Goal: Check status: Check status

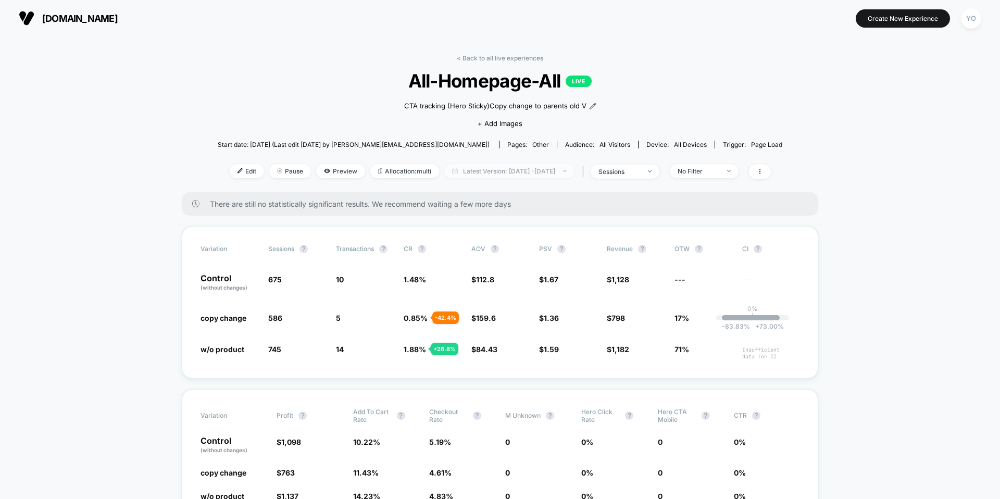
click at [477, 169] on span "Latest Version: [DATE] - [DATE]" at bounding box center [509, 171] width 130 height 14
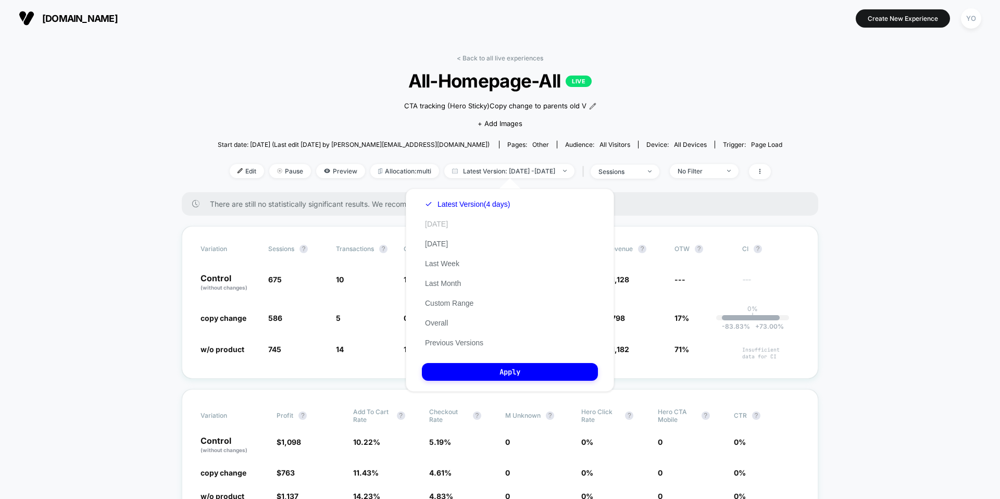
click at [440, 226] on button "[DATE]" at bounding box center [436, 223] width 29 height 9
click at [440, 226] on button "[DATE]" at bounding box center [443, 223] width 42 height 9
click at [470, 373] on button "Apply" at bounding box center [510, 372] width 176 height 18
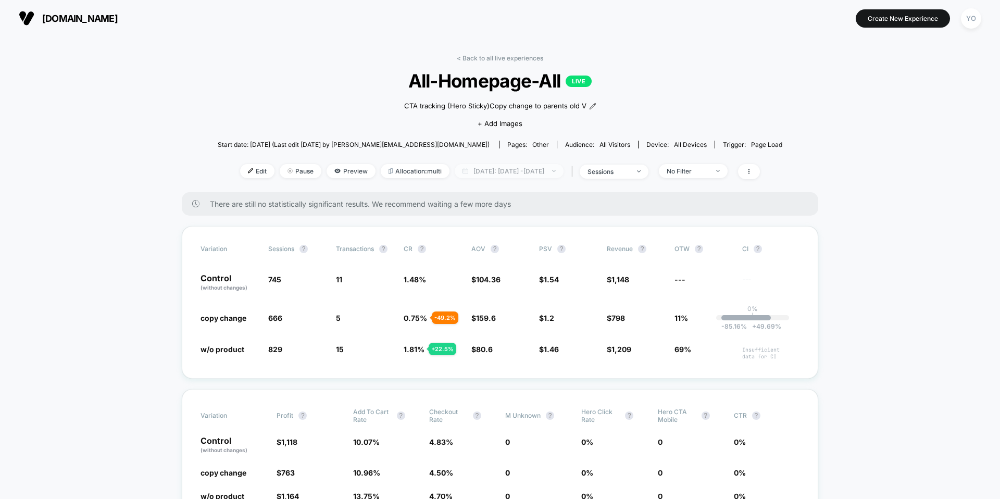
click at [558, 174] on span "[DATE]: [DATE] - [DATE]" at bounding box center [509, 171] width 109 height 14
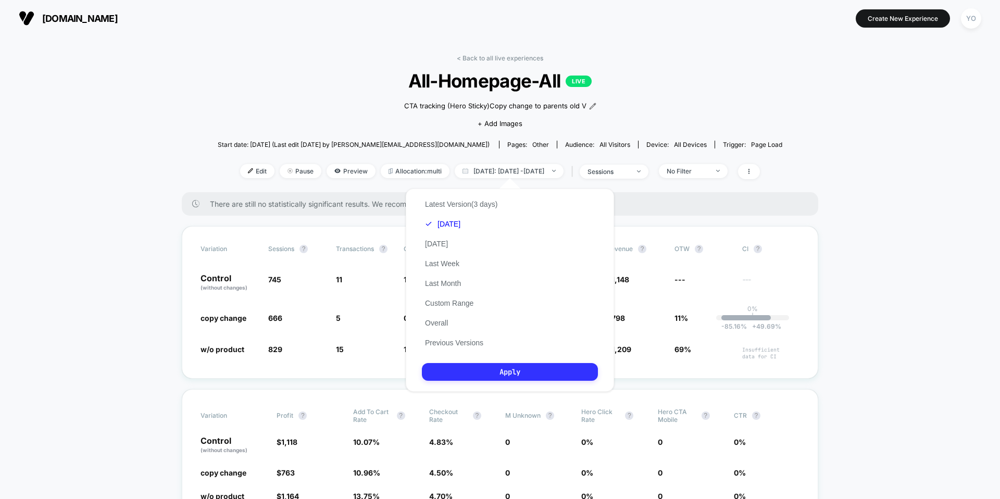
click at [492, 371] on button "Apply" at bounding box center [510, 372] width 176 height 18
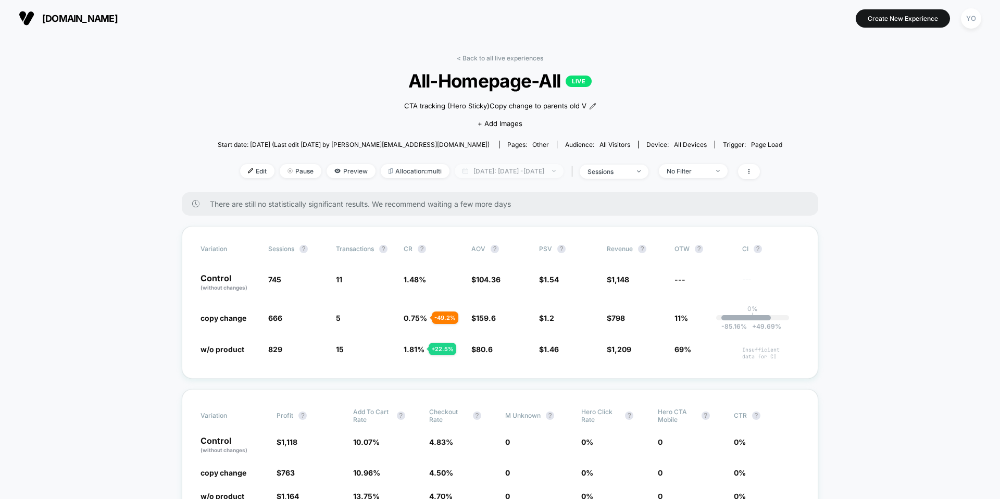
click at [564, 168] on span "[DATE]: [DATE] - [DATE]" at bounding box center [509, 171] width 109 height 14
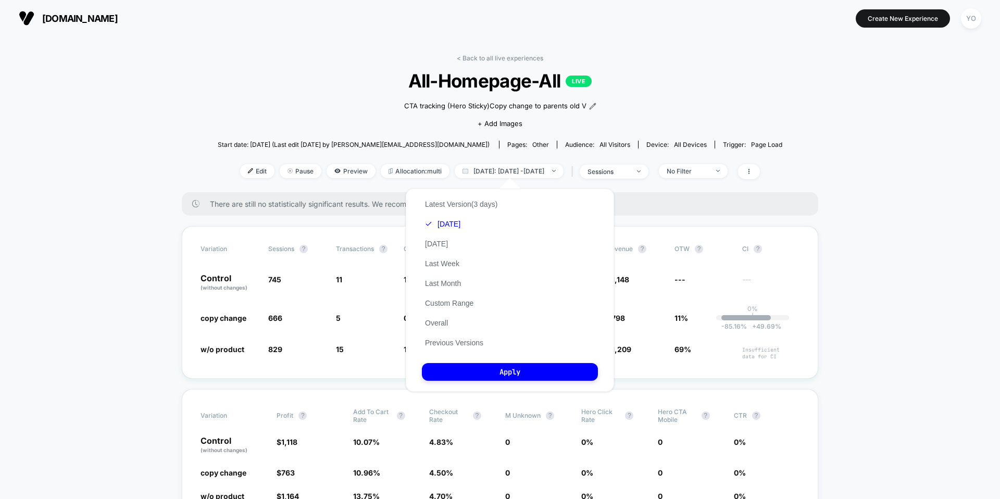
click at [456, 238] on div "Latest Version (3 days) [DATE] [DATE] Last Week Last Month Custom Range Overall…" at bounding box center [461, 273] width 79 height 158
click at [451, 240] on button "[DATE]" at bounding box center [436, 243] width 29 height 9
click at [453, 227] on div "Latest Version (3 days) [DATE] [DATE] Last Week Last Month Custom Range Overall…" at bounding box center [461, 273] width 79 height 158
click at [430, 227] on button "[DATE]" at bounding box center [436, 223] width 29 height 9
click at [455, 376] on button "Apply" at bounding box center [510, 372] width 176 height 18
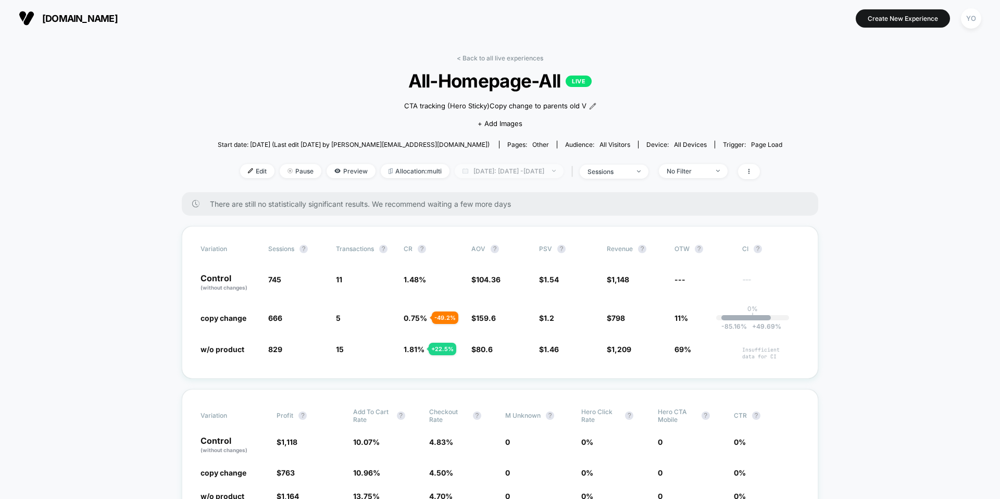
click at [553, 169] on span "[DATE]: [DATE] - [DATE]" at bounding box center [509, 171] width 109 height 14
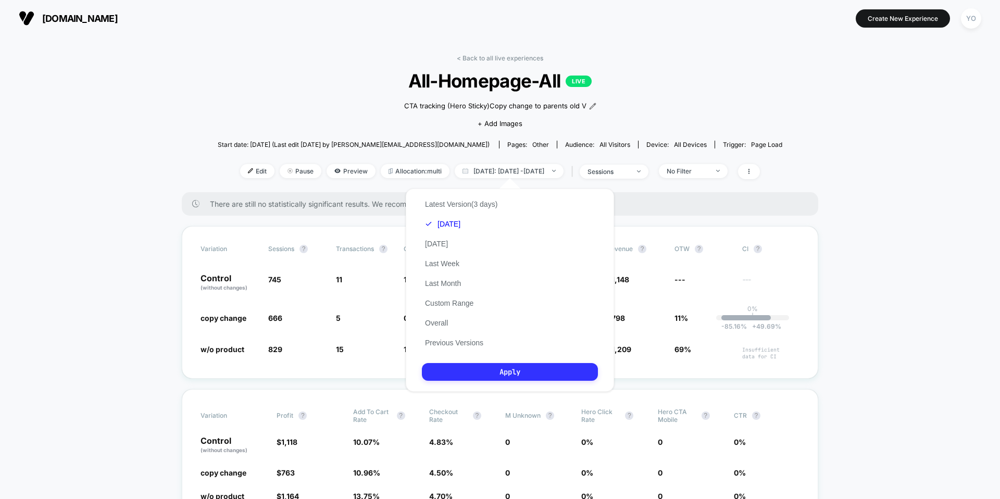
click at [489, 378] on button "Apply" at bounding box center [510, 372] width 176 height 18
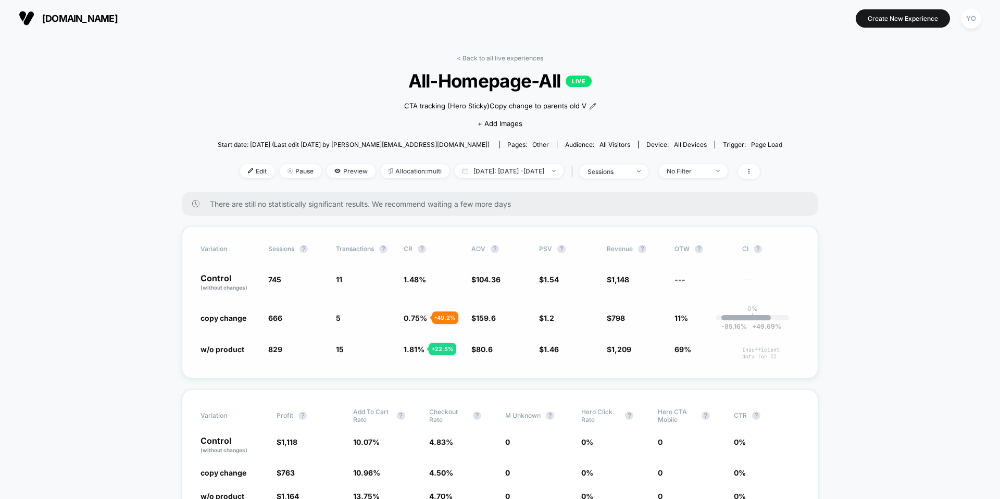
click at [243, 314] on span "copy change" at bounding box center [224, 318] width 46 height 9
click at [495, 177] on span "Latest Version: [DATE] - [DATE]" at bounding box center [509, 171] width 130 height 14
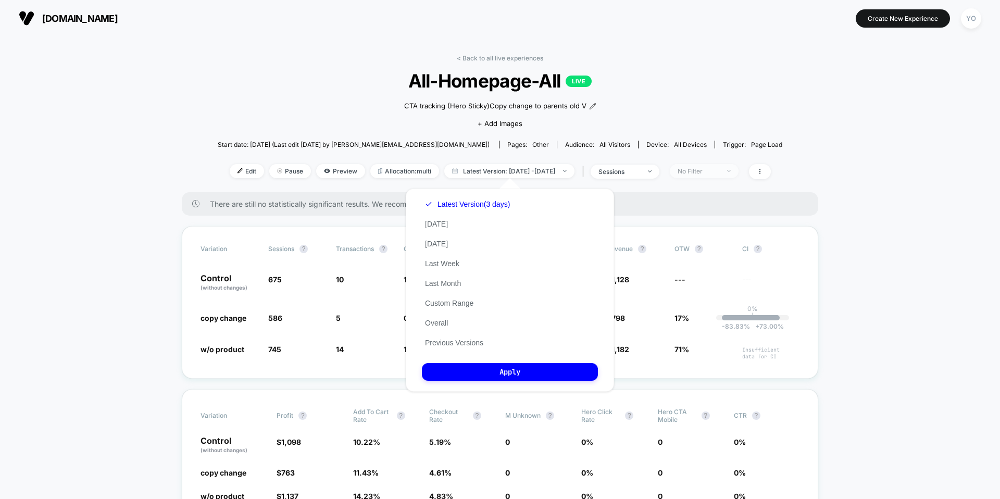
click at [697, 176] on span "No Filter" at bounding box center [704, 171] width 69 height 14
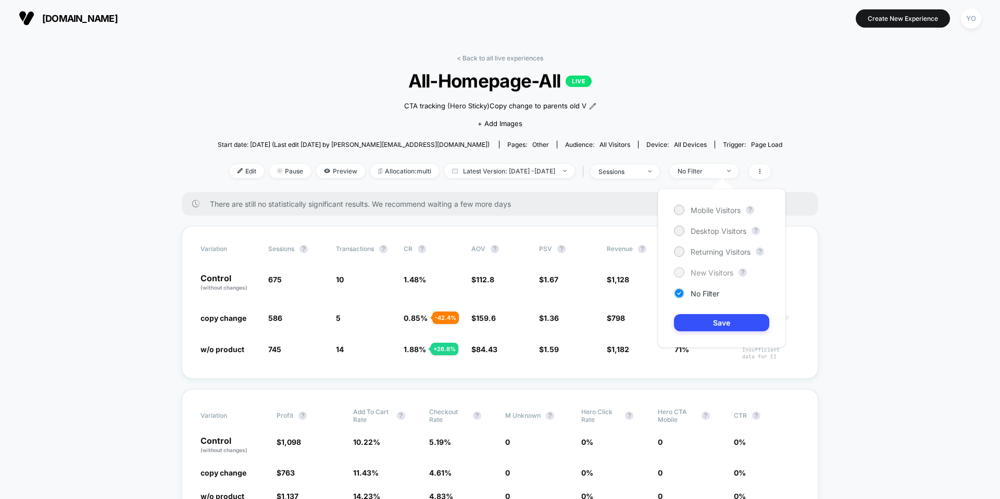
click at [697, 269] on span "New Visitors" at bounding box center [712, 272] width 43 height 9
click at [695, 315] on button "Save" at bounding box center [721, 322] width 95 height 17
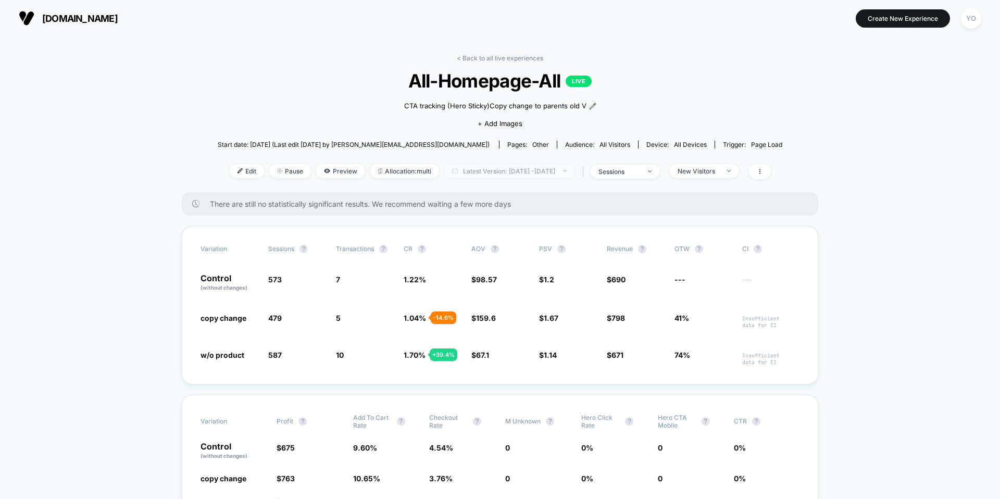
click at [558, 177] on span "Latest Version: [DATE] - [DATE]" at bounding box center [509, 171] width 130 height 14
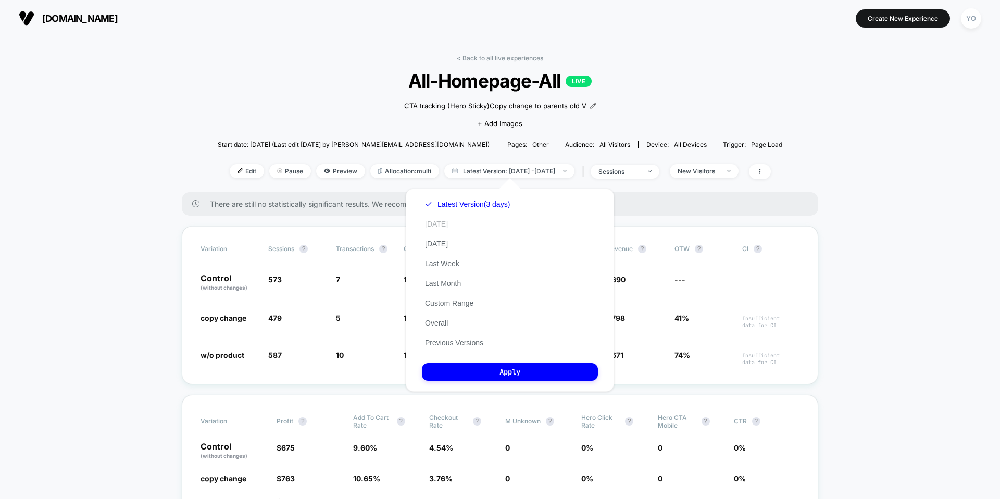
click at [436, 224] on button "[DATE]" at bounding box center [436, 223] width 29 height 9
click at [537, 366] on button "Apply" at bounding box center [510, 372] width 176 height 18
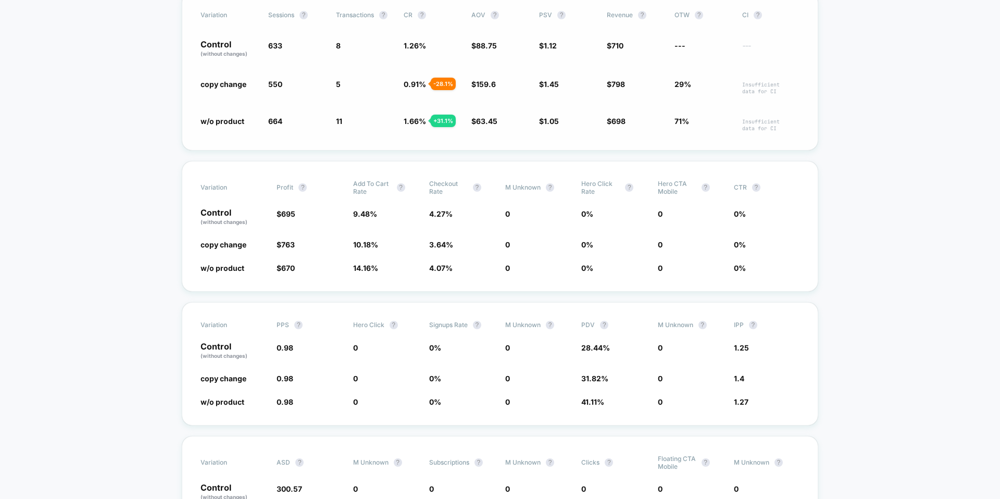
scroll to position [265, 0]
